Goal: Task Accomplishment & Management: Complete application form

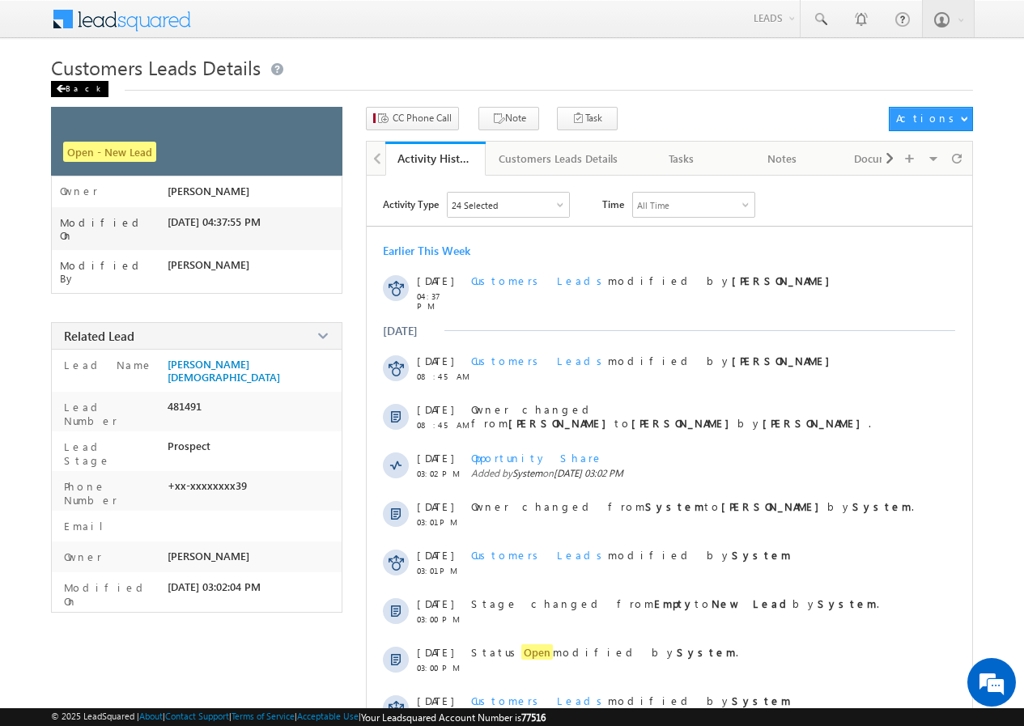
click at [79, 93] on div "Back" at bounding box center [79, 89] width 57 height 16
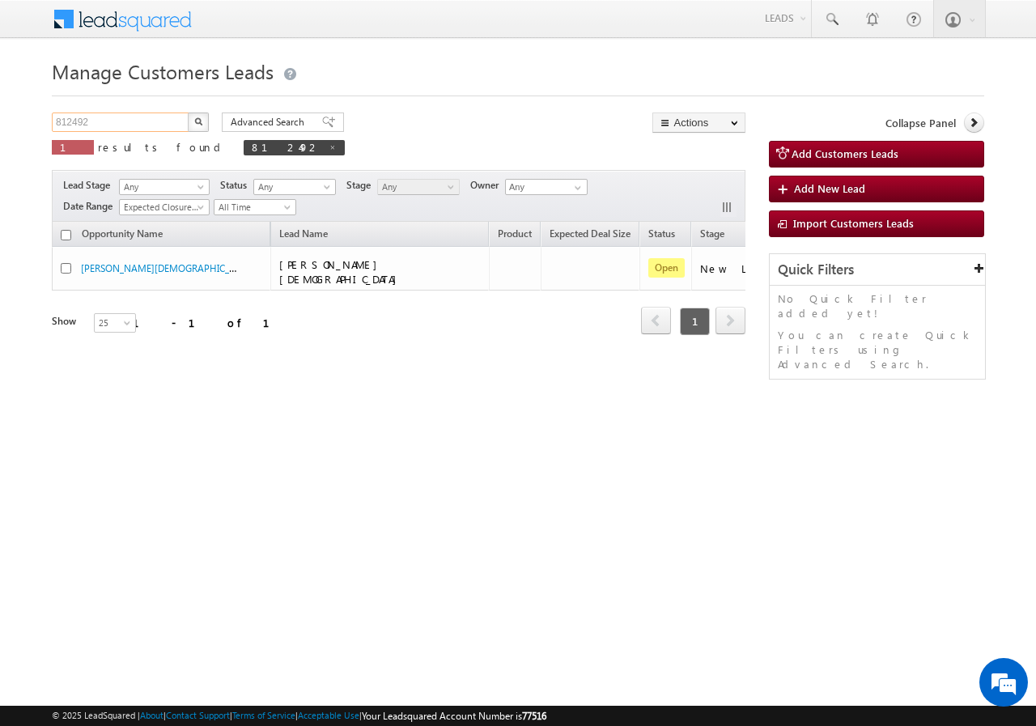
click at [117, 122] on input "812492" at bounding box center [121, 122] width 138 height 19
paste input "2894"
type input "828942"
click at [196, 118] on img "button" at bounding box center [198, 121] width 8 height 8
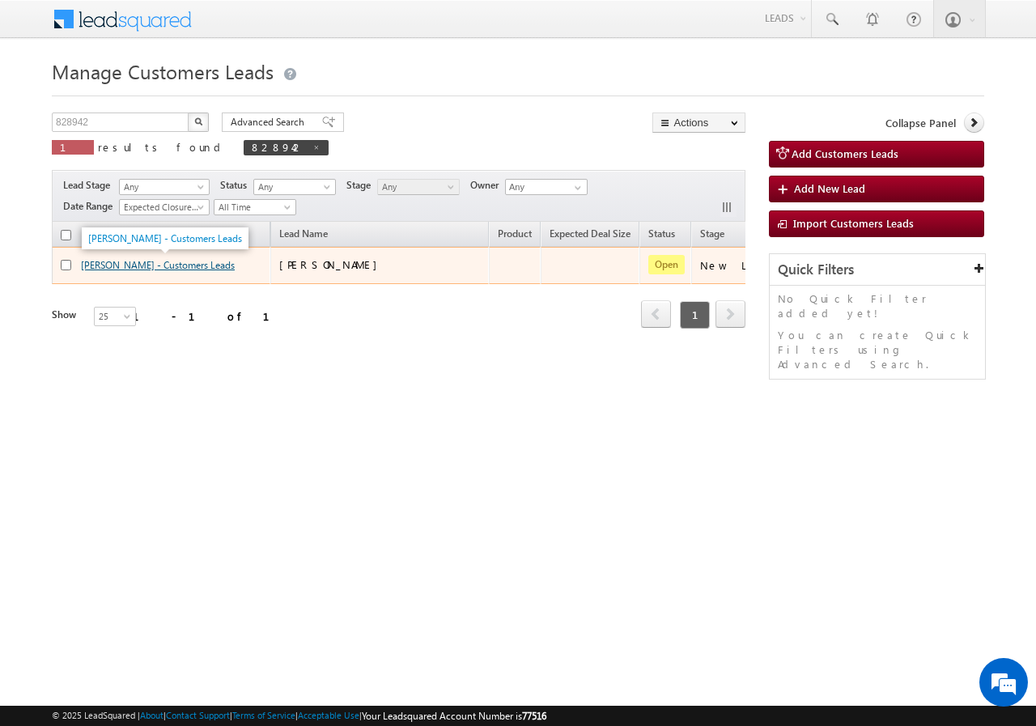
click at [118, 264] on link "ANAM AKHTAR - Customers Leads" at bounding box center [158, 265] width 154 height 12
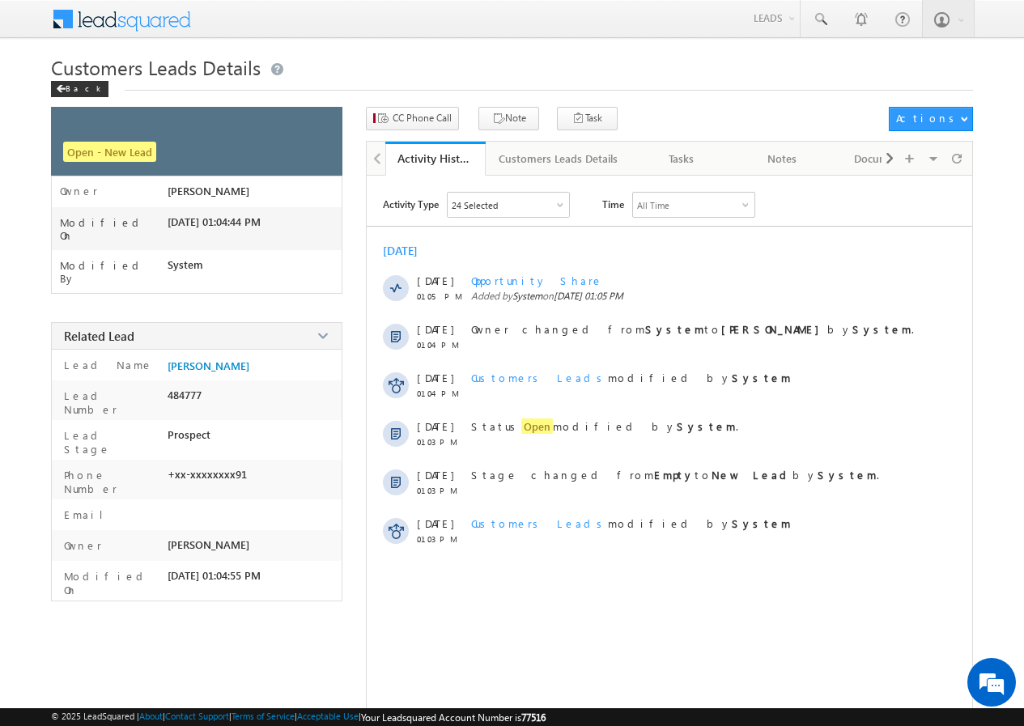
click at [431, 131] on div "CC Phone Call Note Task Actions Automation Report" at bounding box center [669, 124] width 606 height 34
click at [429, 122] on span "CC Phone Call" at bounding box center [422, 118] width 59 height 15
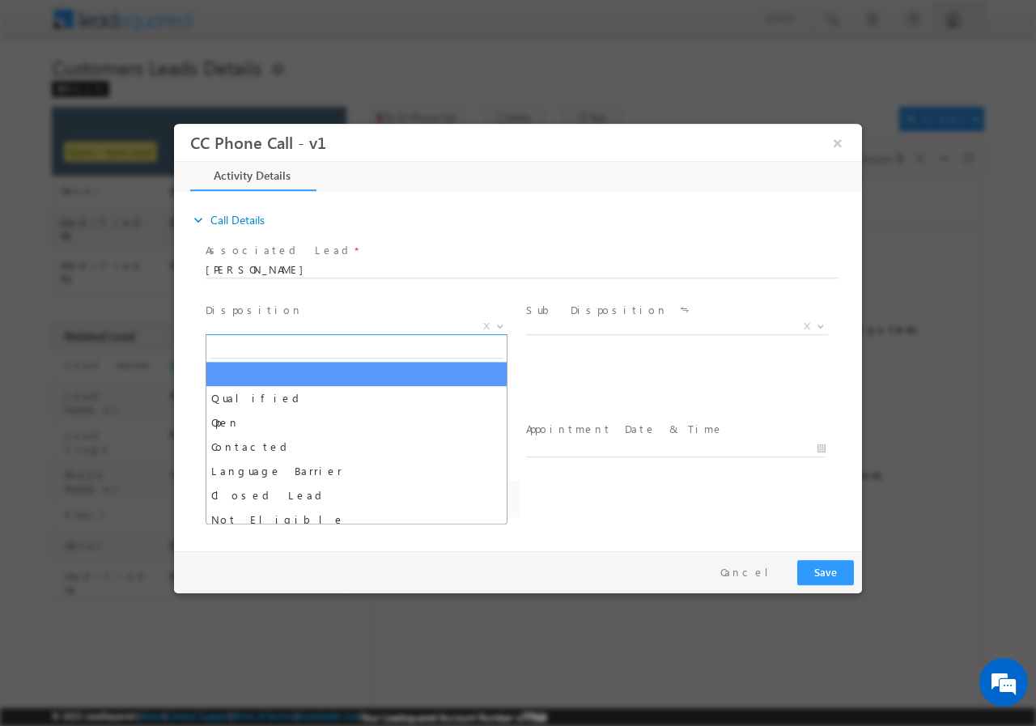
click at [291, 327] on span "X" at bounding box center [357, 326] width 302 height 16
select select "agravat.kuldeep@sgrlimited.in"
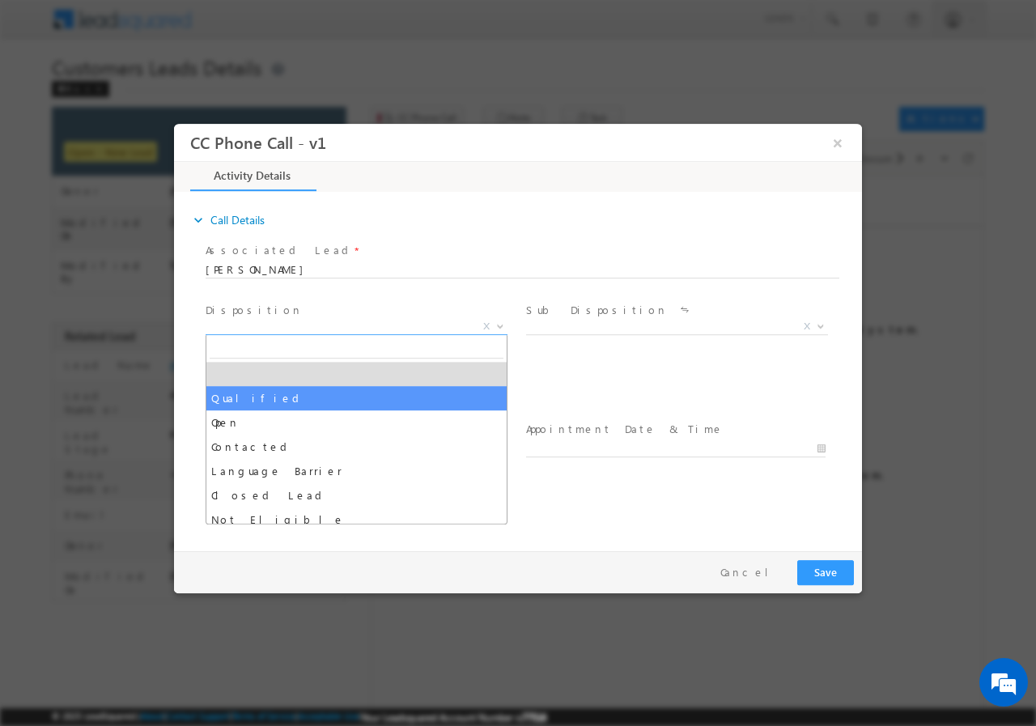
select select "Qualified"
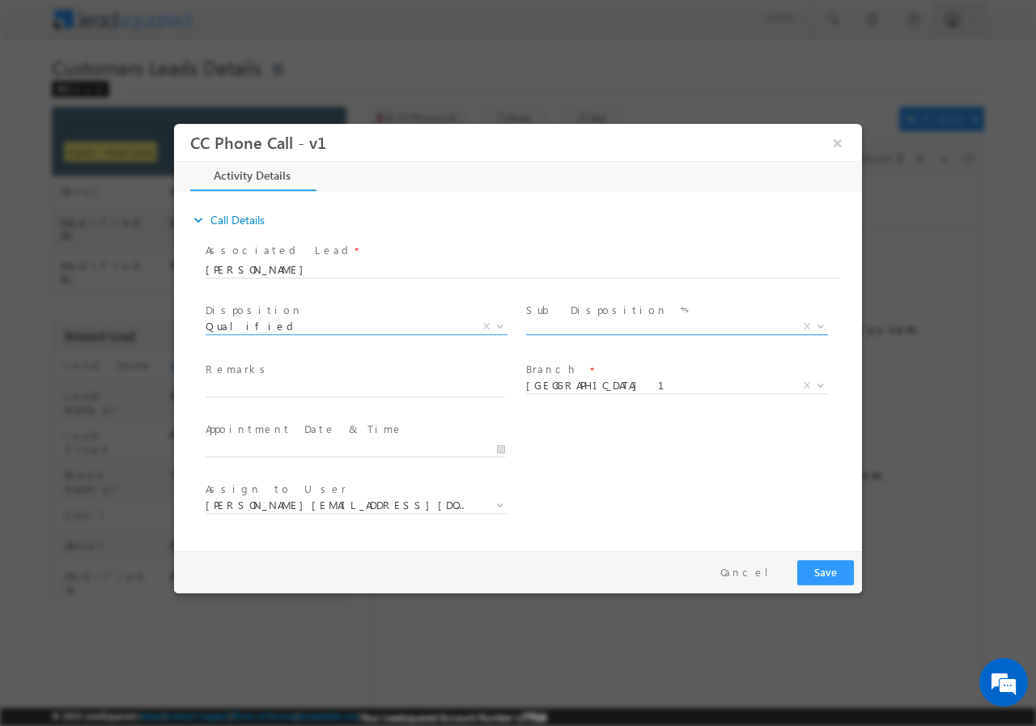
click at [576, 333] on span "Sale Marked X" at bounding box center [683, 328] width 314 height 19
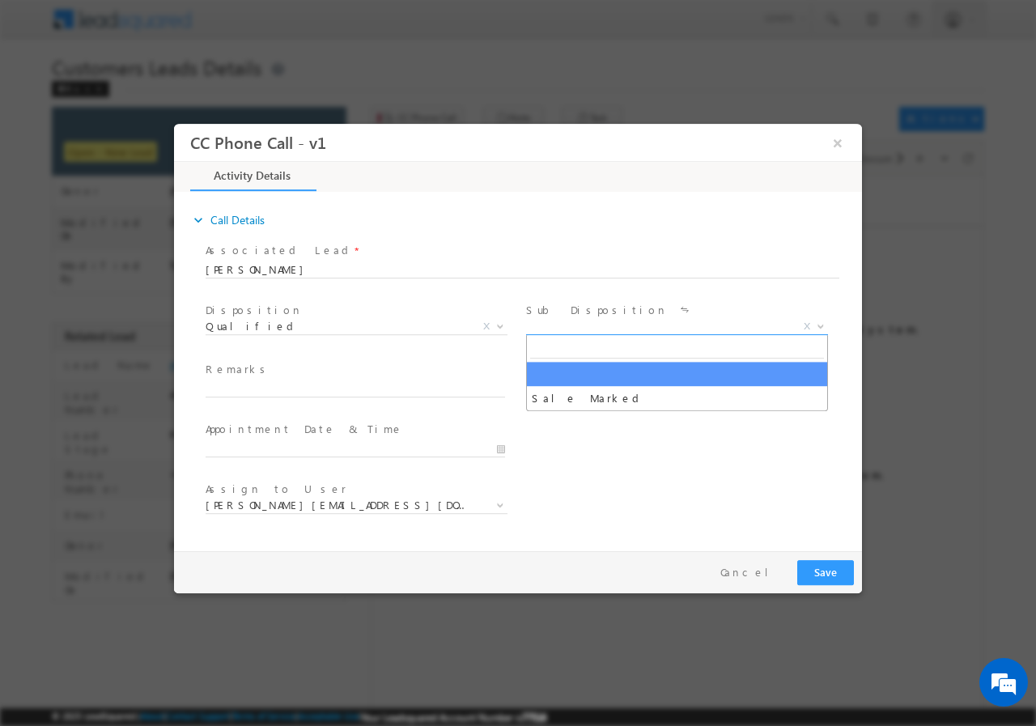
click at [566, 329] on span "X" at bounding box center [677, 326] width 302 height 16
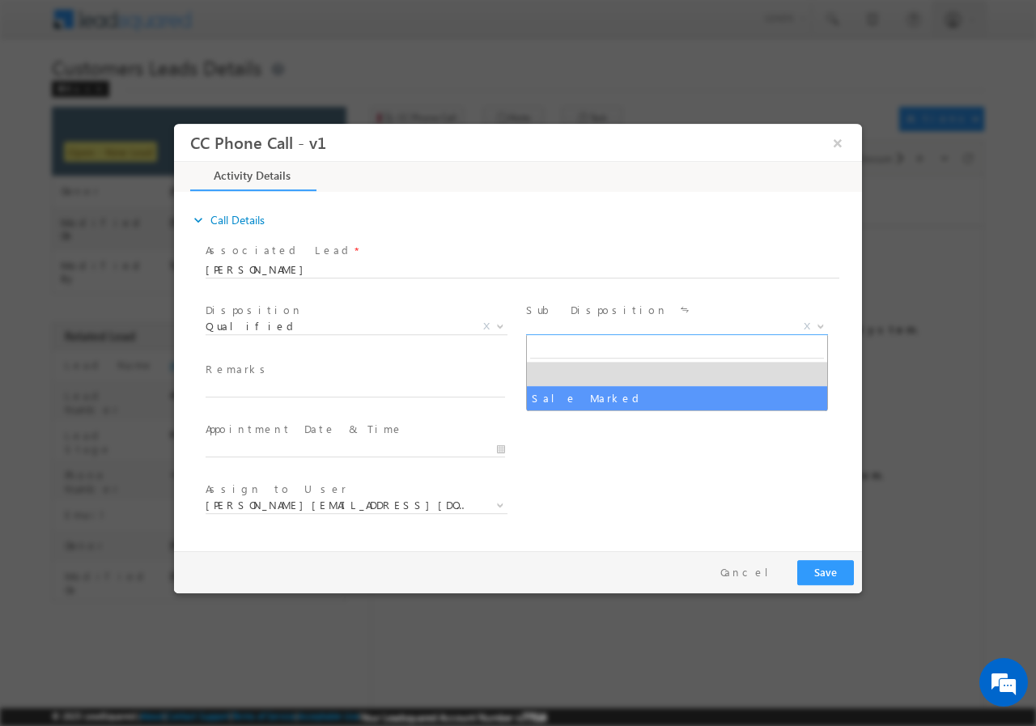
select select "Sale Marked"
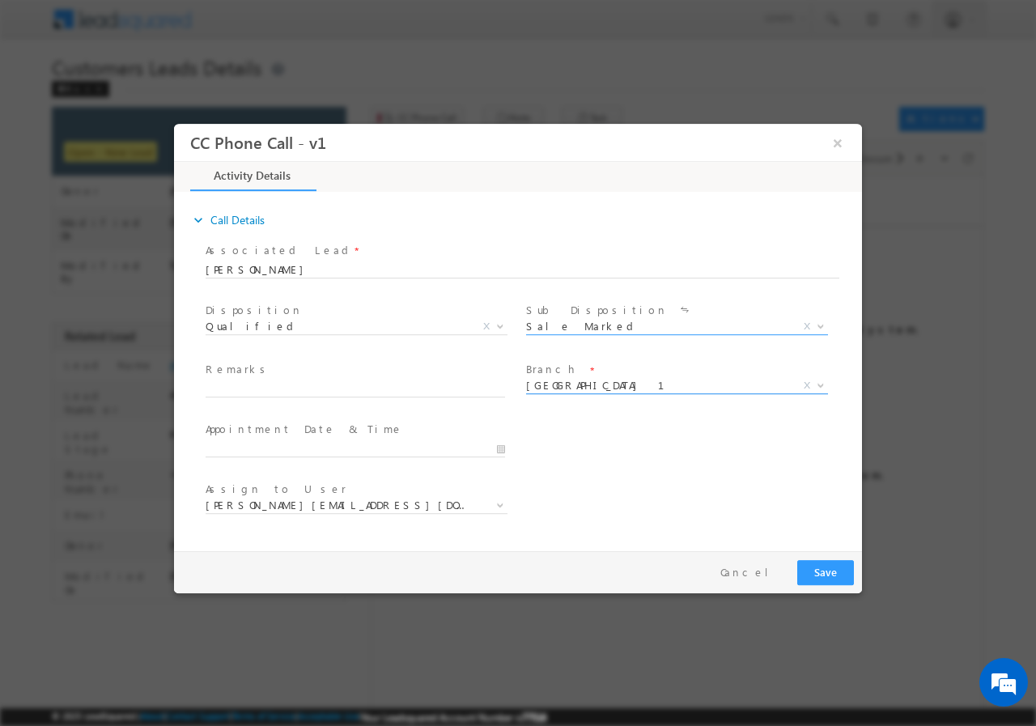
click at [562, 385] on span "Ahmedabad 1" at bounding box center [657, 384] width 263 height 15
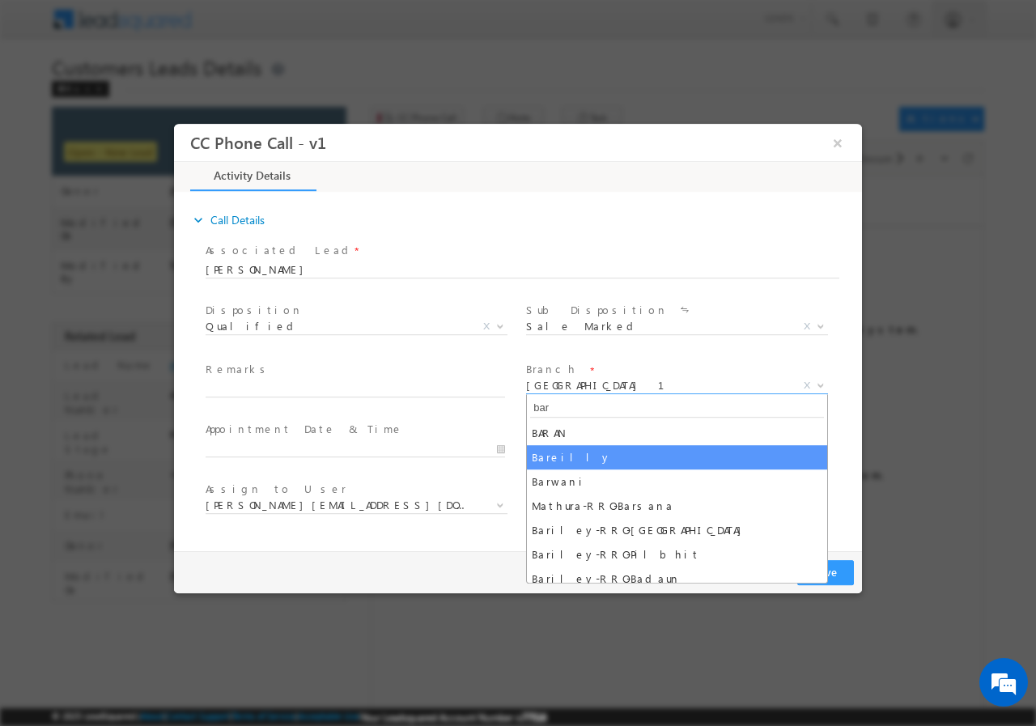
type input "bar"
select select "Bareilly"
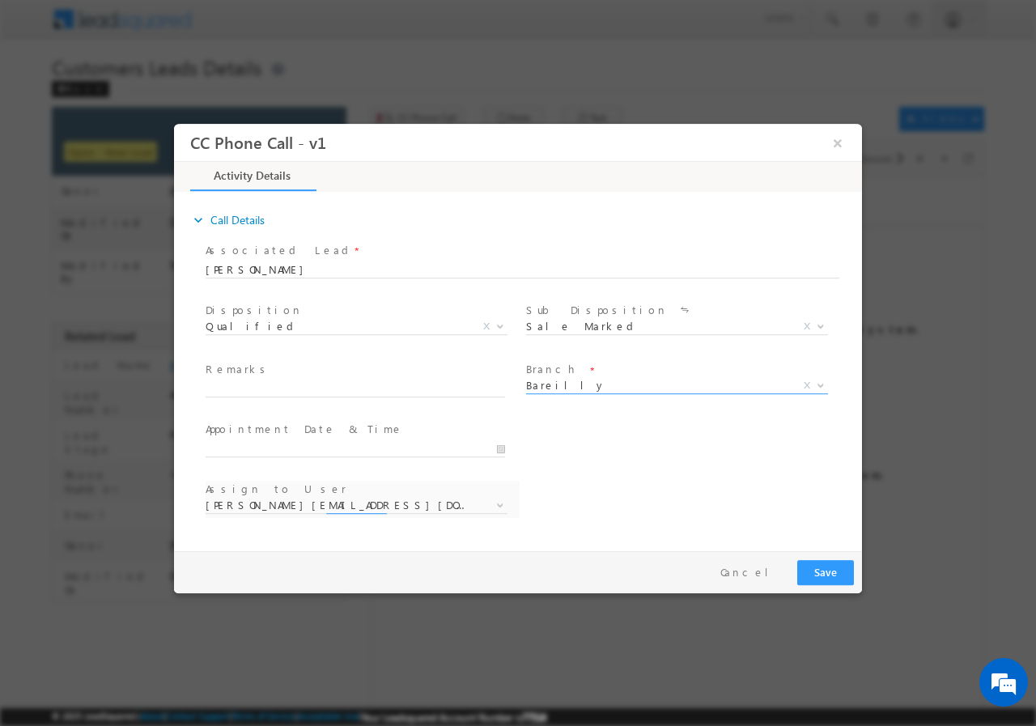
select select "abhishek.sharma3@sgrlimited.in"
click at [308, 385] on input "text" at bounding box center [356, 389] width 300 height 16
paste input "828942//VB_Know_More//ANAM AKHTAR//8171048291//FLAT PURCHASE//PV-70L+// LOAN RE…"
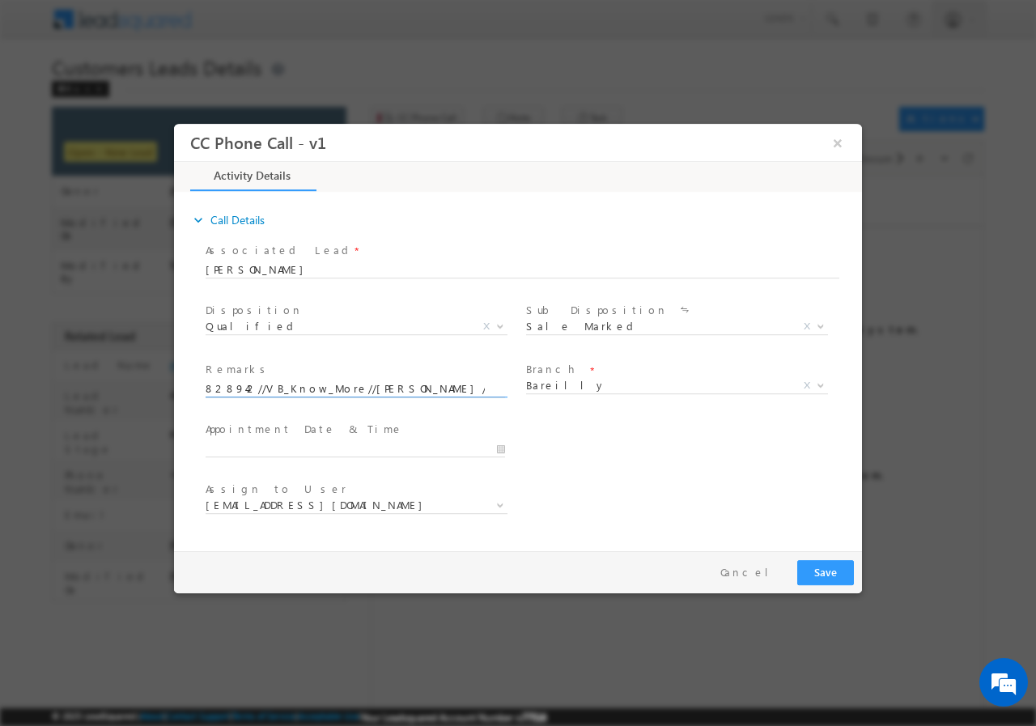
scroll to position [0, 764]
type input "828942//VB_Know_More//ANAM AKHTAR//8171048291//FLAT PURCHASE//PV-70L+// LOAN RE…"
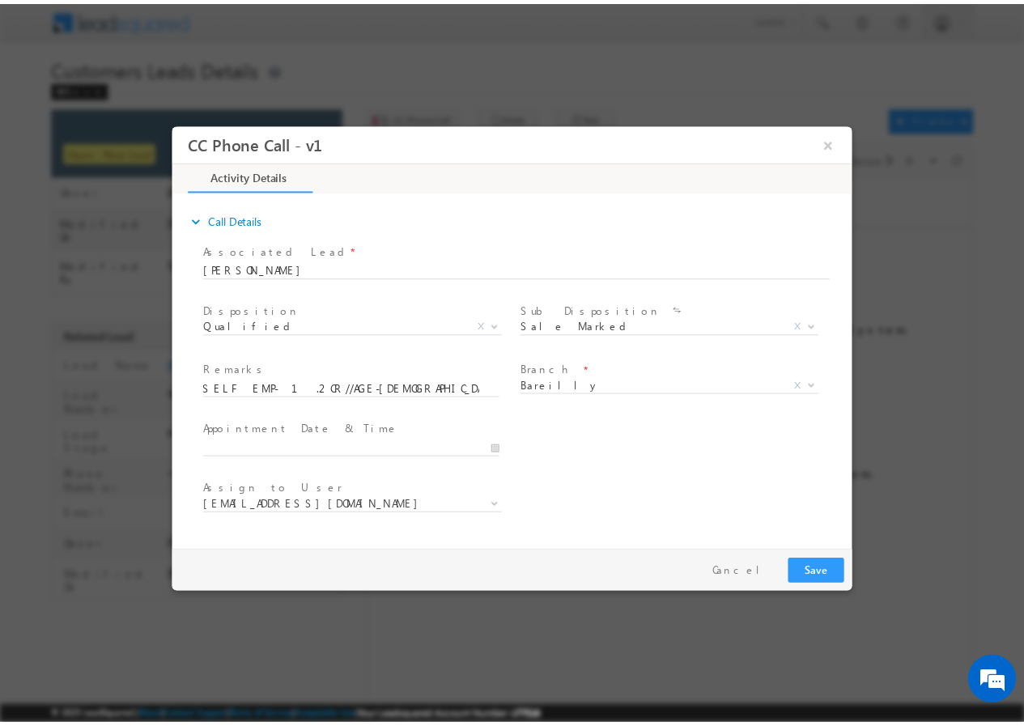
scroll to position [0, 0]
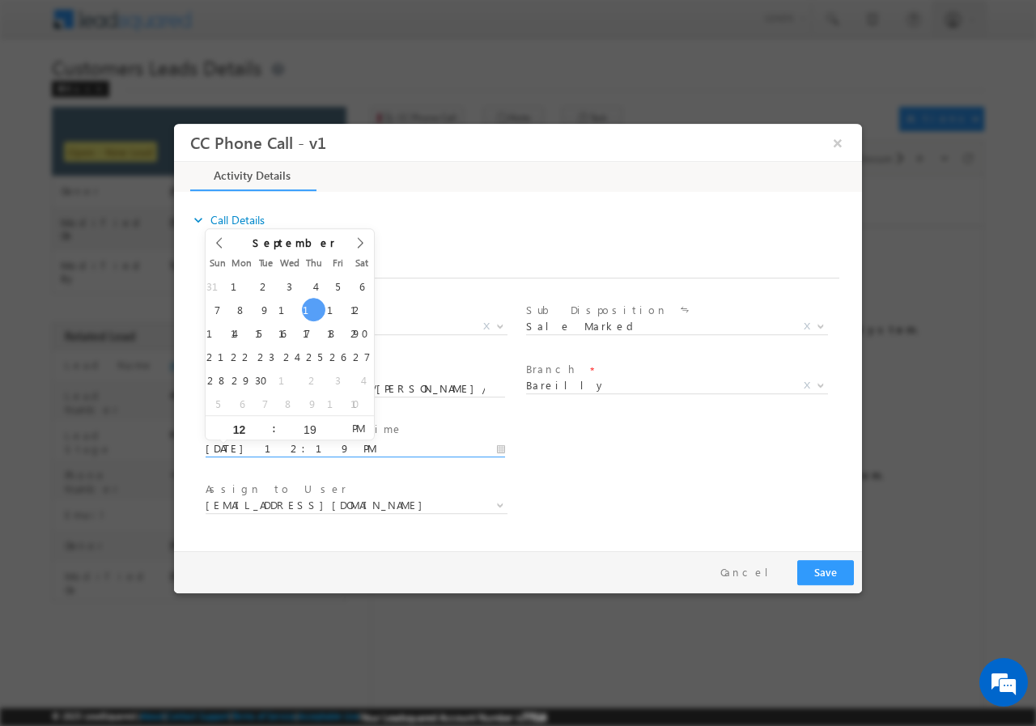
click at [498, 449] on input "09/11/2025 12:19 PM" at bounding box center [356, 448] width 300 height 16
type input "09/11/2025 1:19 PM"
type input "01"
click at [268, 417] on span at bounding box center [266, 421] width 11 height 12
type input "09/11/2025 2:19 PM"
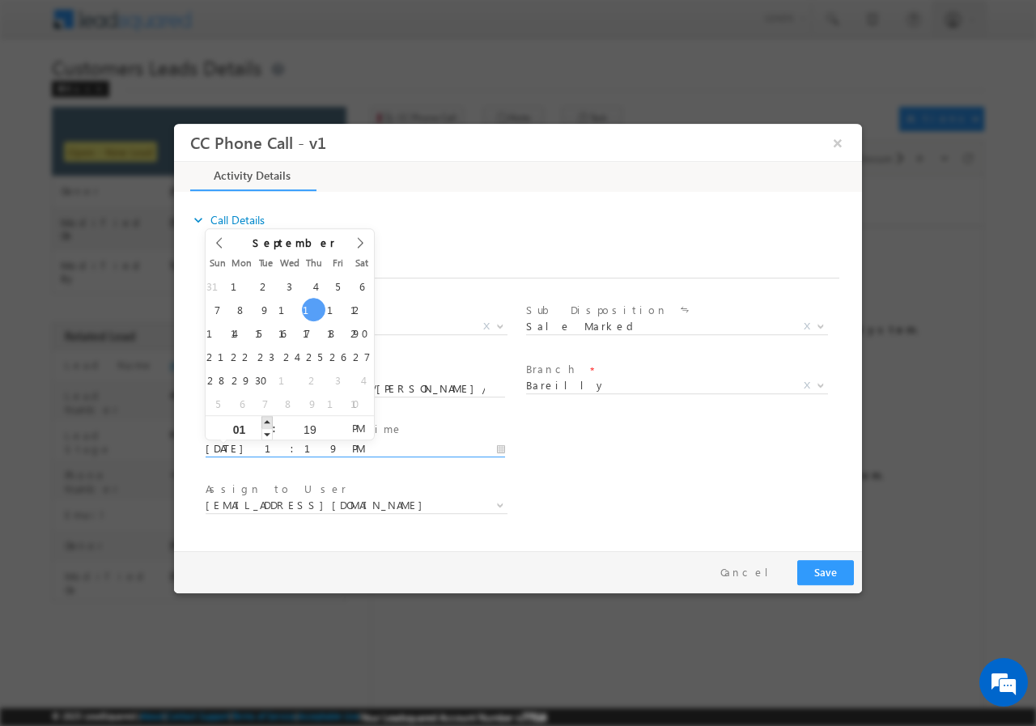
type input "02"
click at [268, 417] on span at bounding box center [266, 421] width 11 height 12
click at [307, 428] on input "19" at bounding box center [309, 428] width 67 height 11
type input "00"
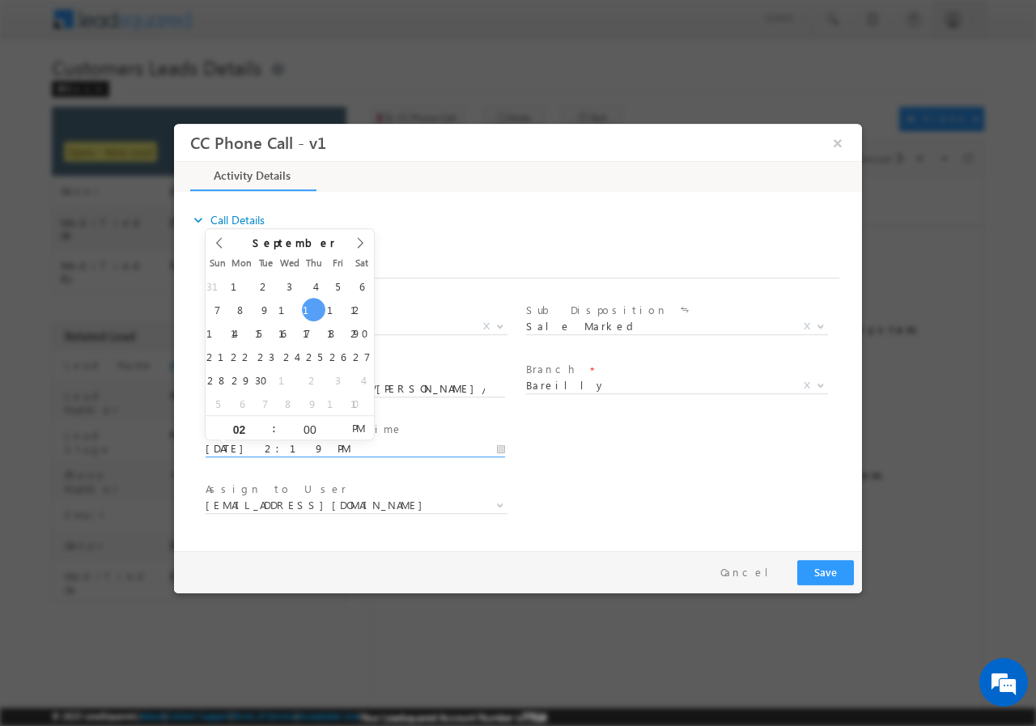
type input "09/11/2025 2:00 PM"
click at [698, 509] on div "Assign to User * abhishek.sharma3@sgrlimited.in abhishek.yadav1@sgrlimited.in a…" at bounding box center [532, 507] width 660 height 60
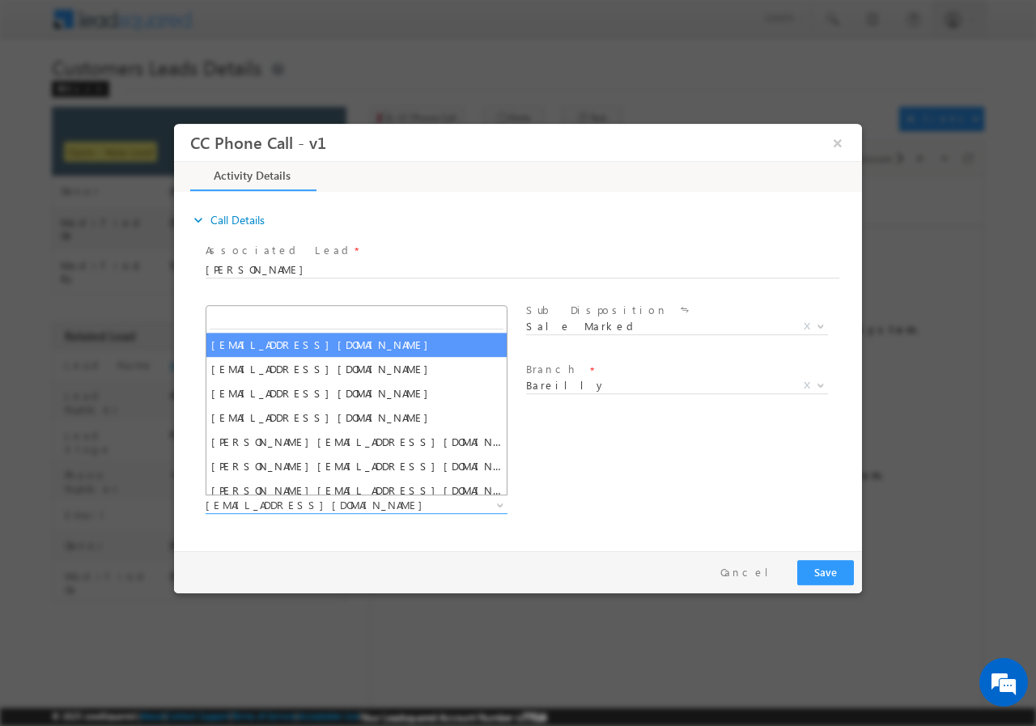
click at [329, 512] on span "abhishek.sharma3@sgrlimited.in" at bounding box center [357, 505] width 302 height 16
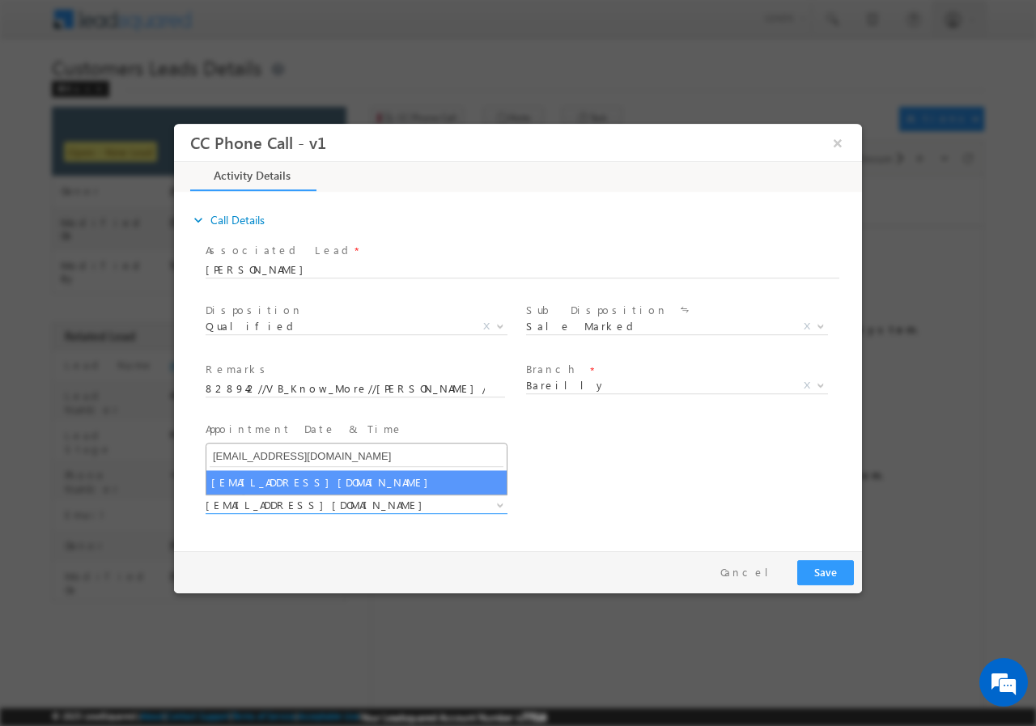
type input "abhishek.yadav1@sgrlimited.in"
select select "abhishek.yadav1@sgrlimited.in"
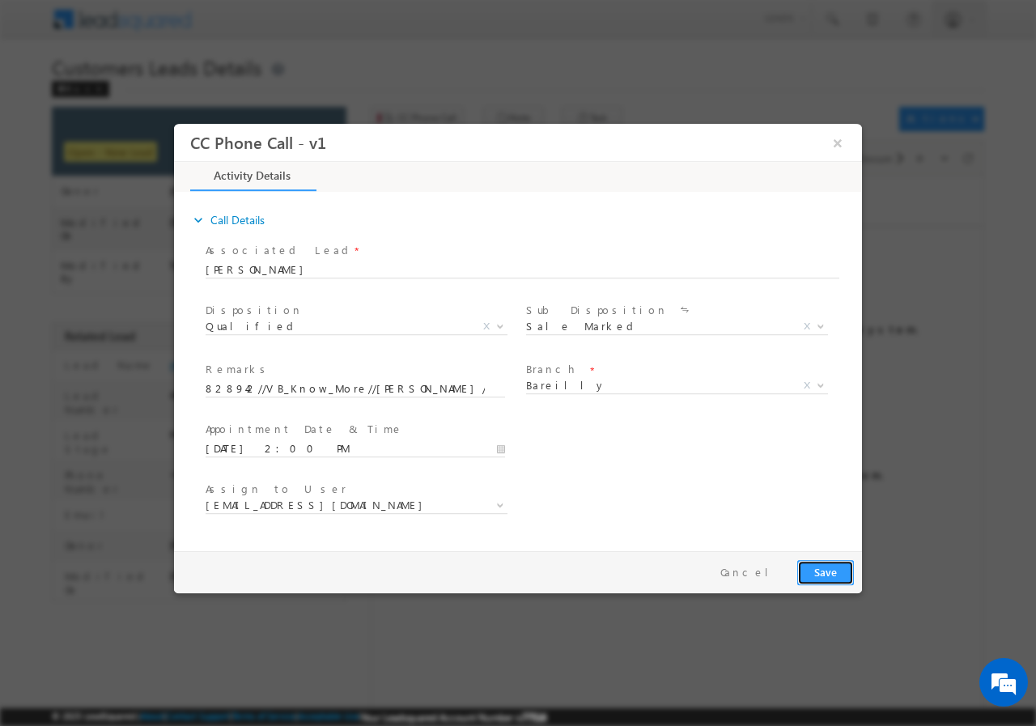
click at [822, 569] on button "Save" at bounding box center [825, 571] width 57 height 25
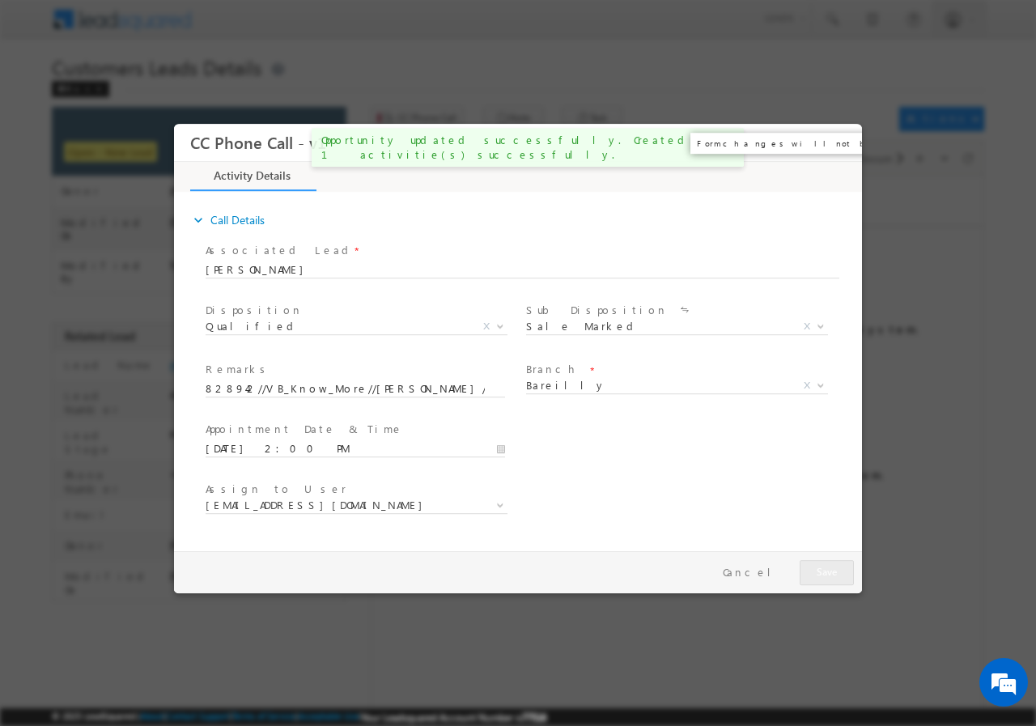
click at [840, 142] on button "×" at bounding box center [838, 142] width 28 height 30
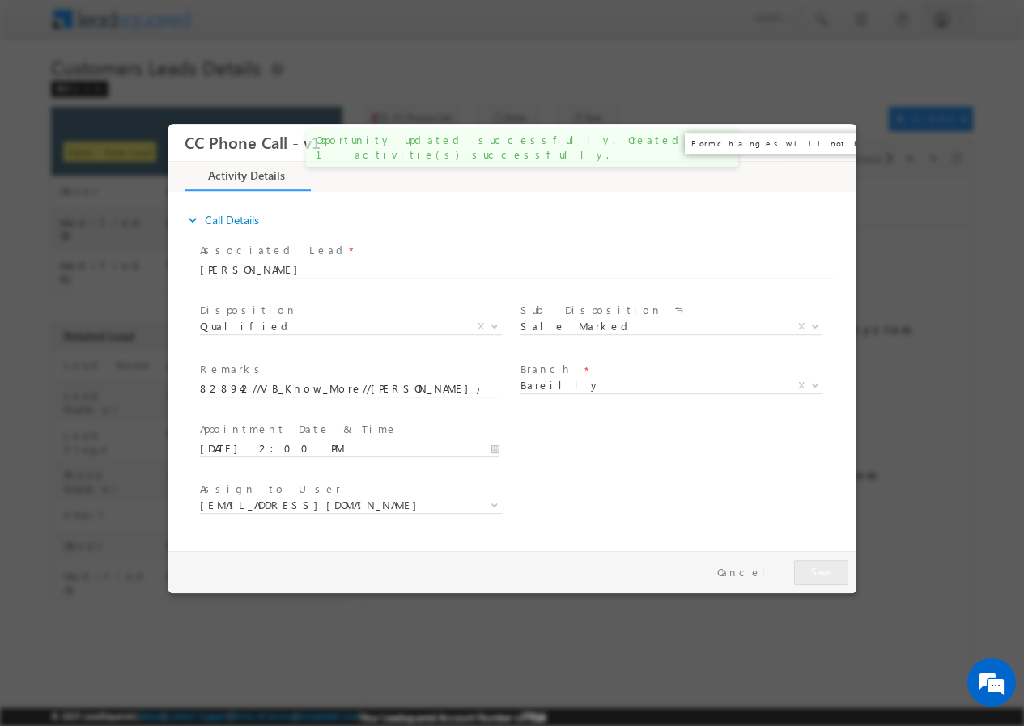
drag, startPoint x: 666, startPoint y: 19, endPoint x: 840, endPoint y: 147, distance: 216.5
click at [840, 147] on div "× Preparing your form..." at bounding box center [512, 359] width 688 height 470
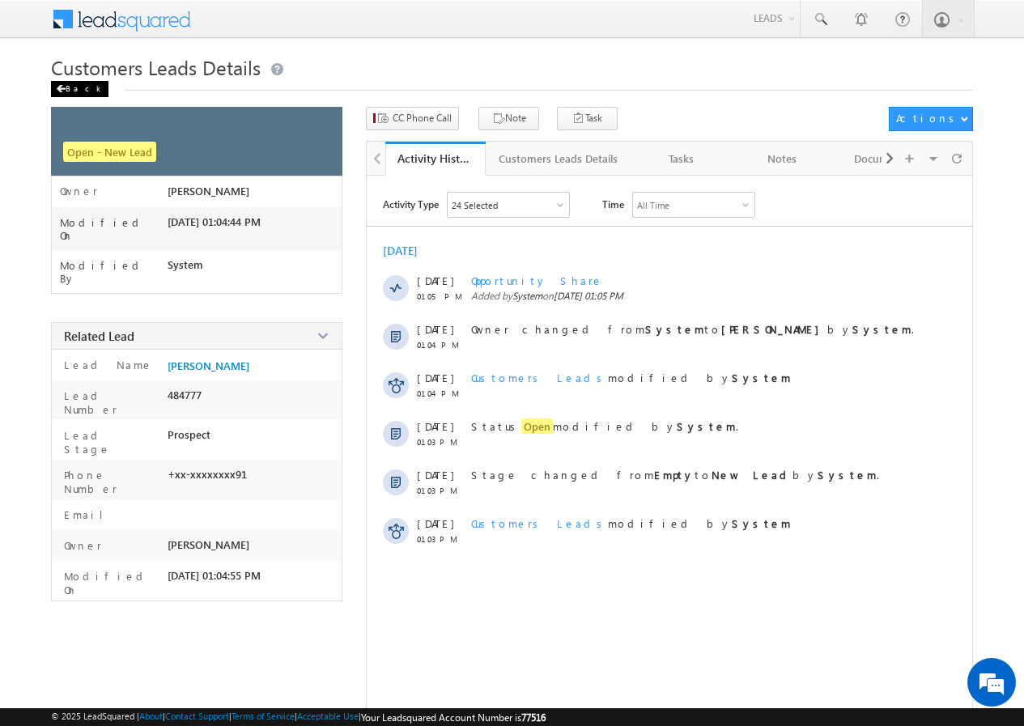
click at [75, 87] on div "Back" at bounding box center [79, 89] width 57 height 16
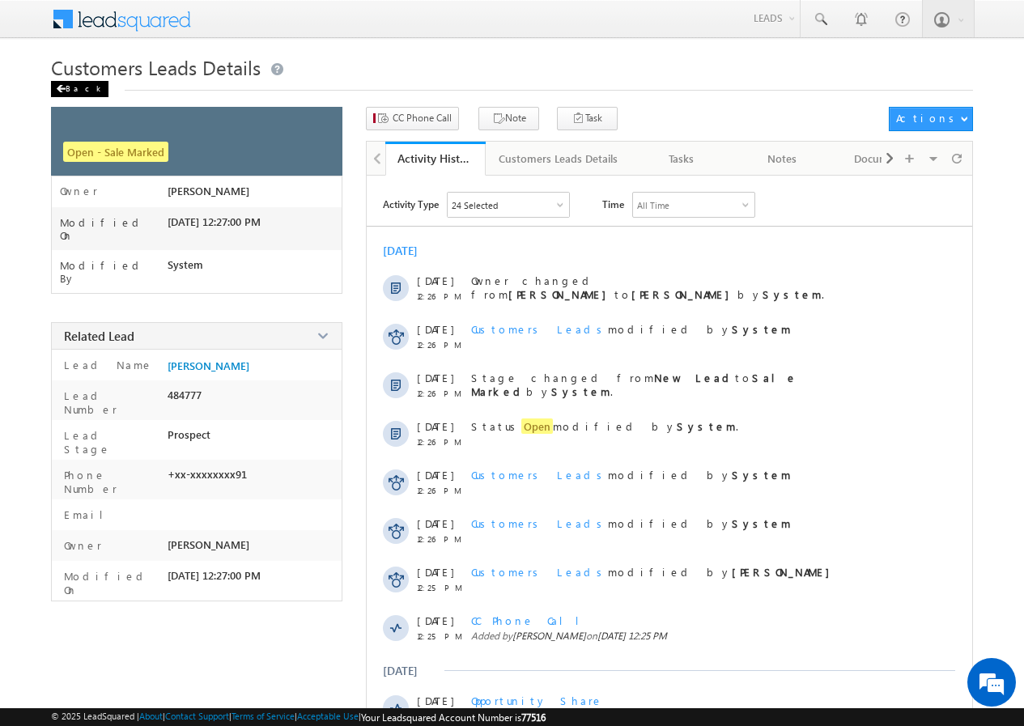
click at [69, 88] on div "Back" at bounding box center [79, 89] width 57 height 16
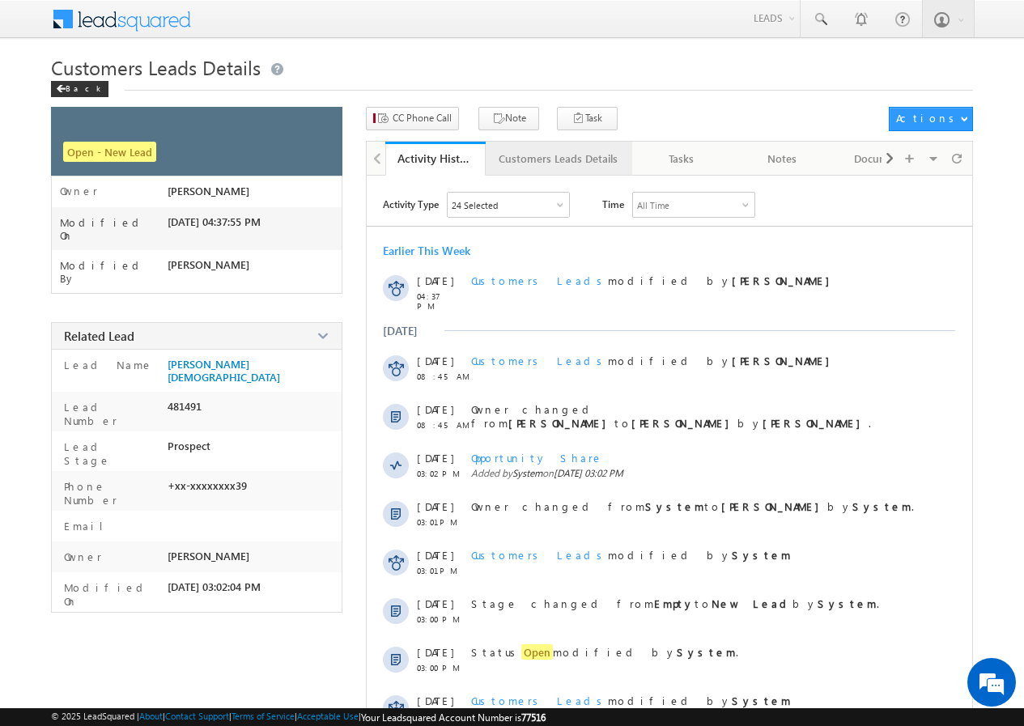
click at [529, 160] on div "Customers Leads Details" at bounding box center [558, 158] width 119 height 19
